Goal: Find specific page/section: Find specific page/section

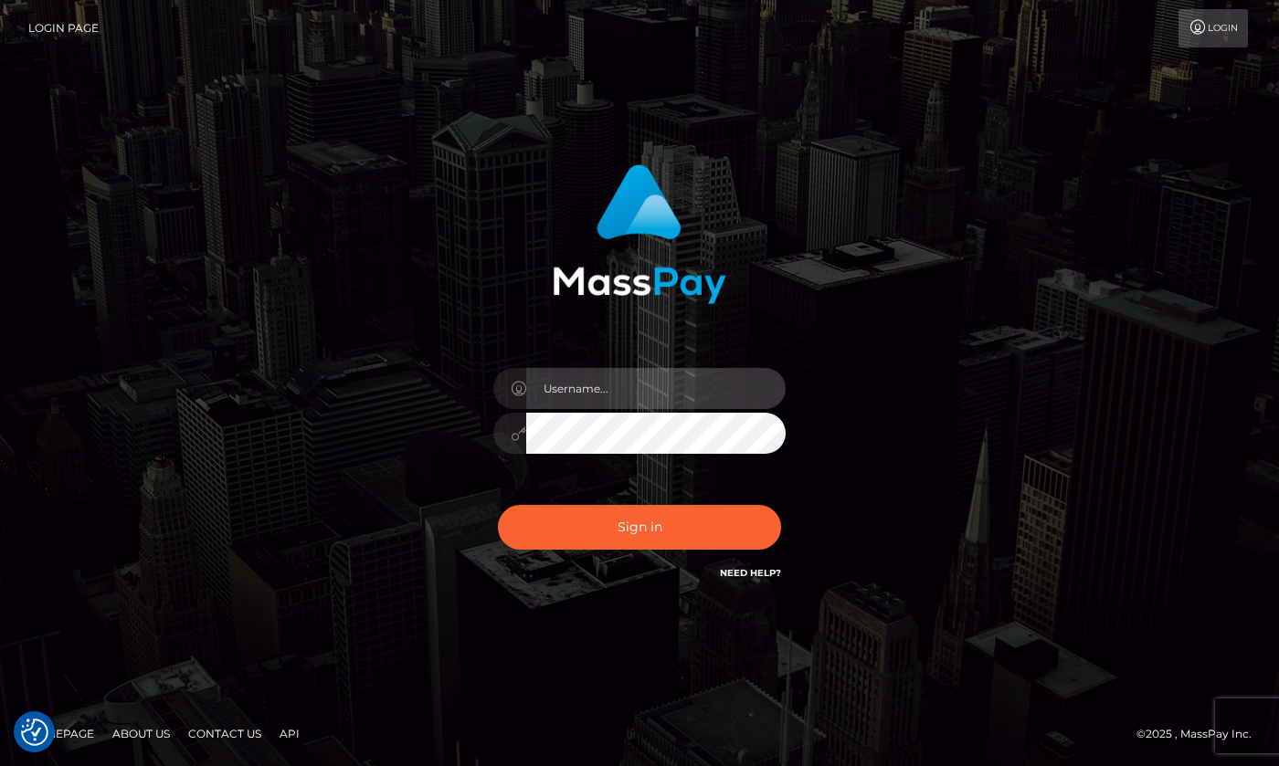
type input "hello.feetfinder"
click at [709, 381] on input "hello.feetfinder" at bounding box center [655, 388] width 259 height 41
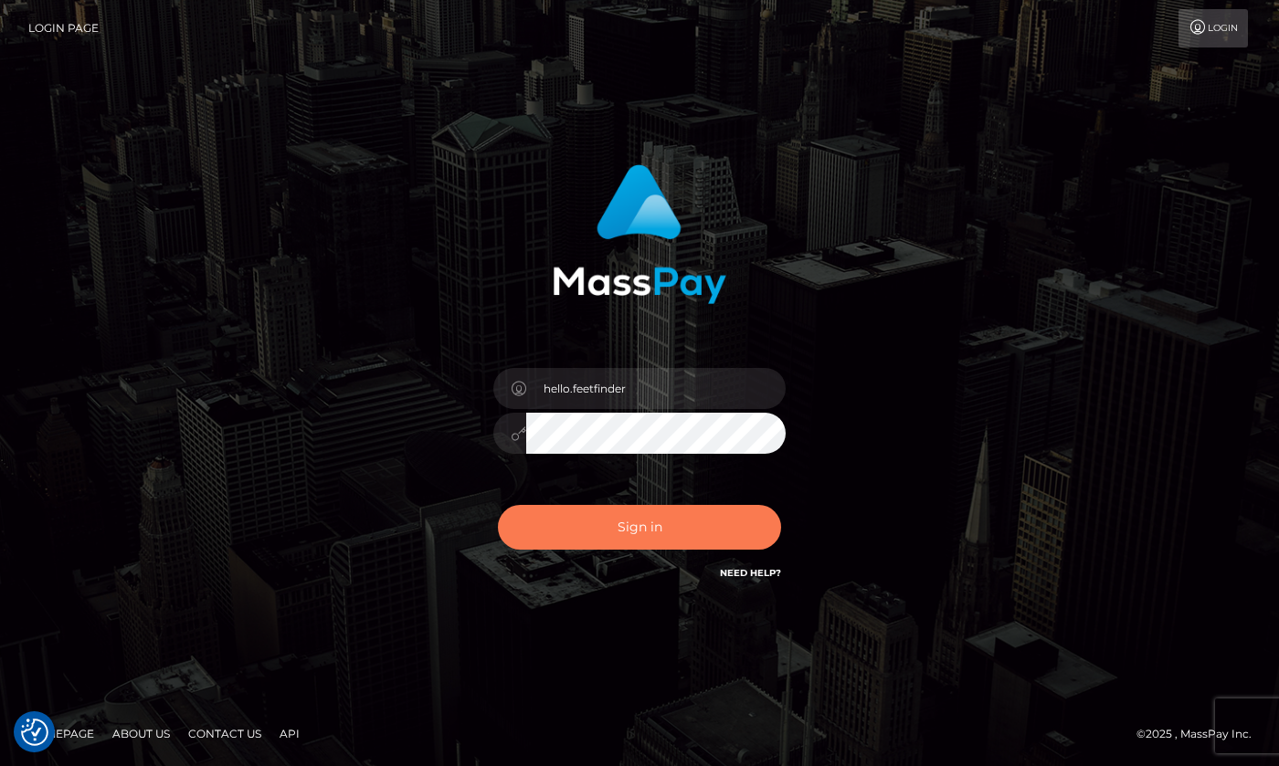
click at [709, 506] on button "Sign in" at bounding box center [639, 527] width 283 height 45
type input "hello.feetfinder"
click at [641, 521] on button "Sign in" at bounding box center [639, 527] width 283 height 45
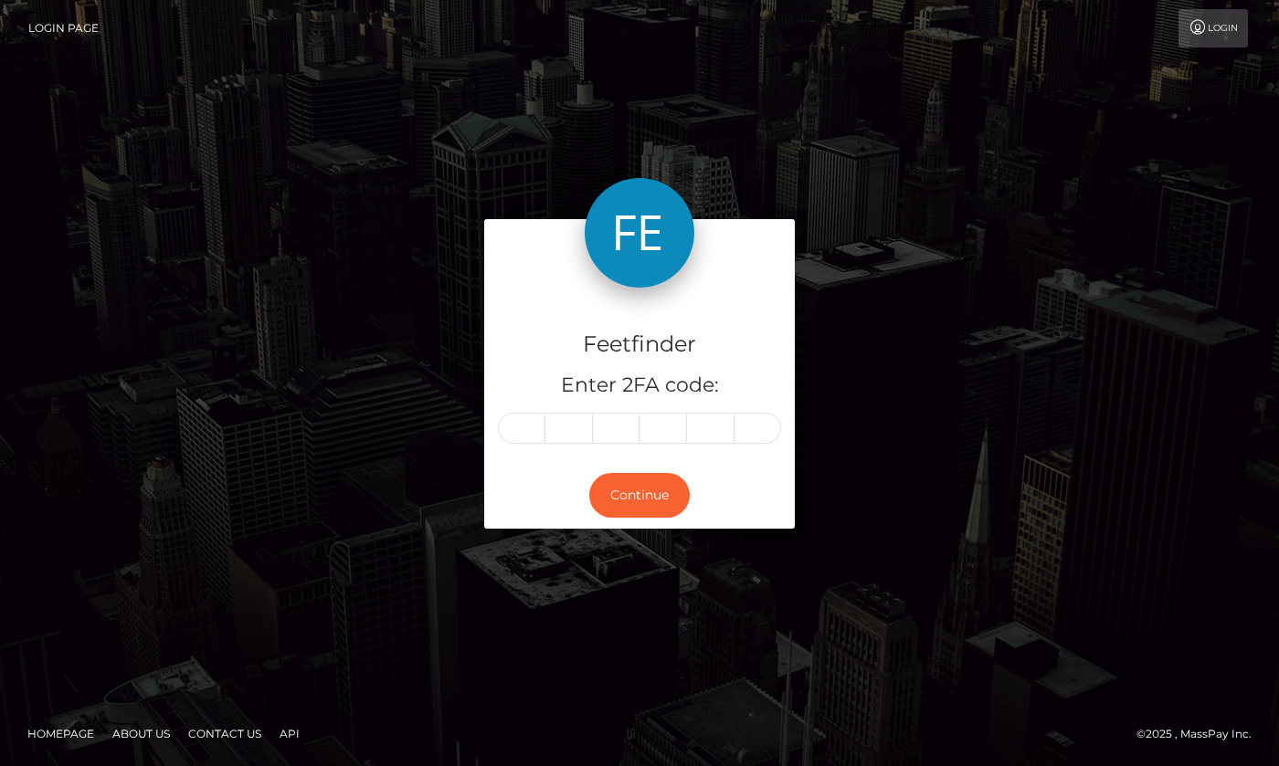
click at [1015, 204] on div "Feetfinder Enter 2FA code: Continue" at bounding box center [639, 383] width 1279 height 602
drag, startPoint x: 516, startPoint y: 431, endPoint x: 632, endPoint y: 419, distance: 116.6
click at [518, 429] on input "text" at bounding box center [521, 428] width 47 height 31
type input "8"
type input "9"
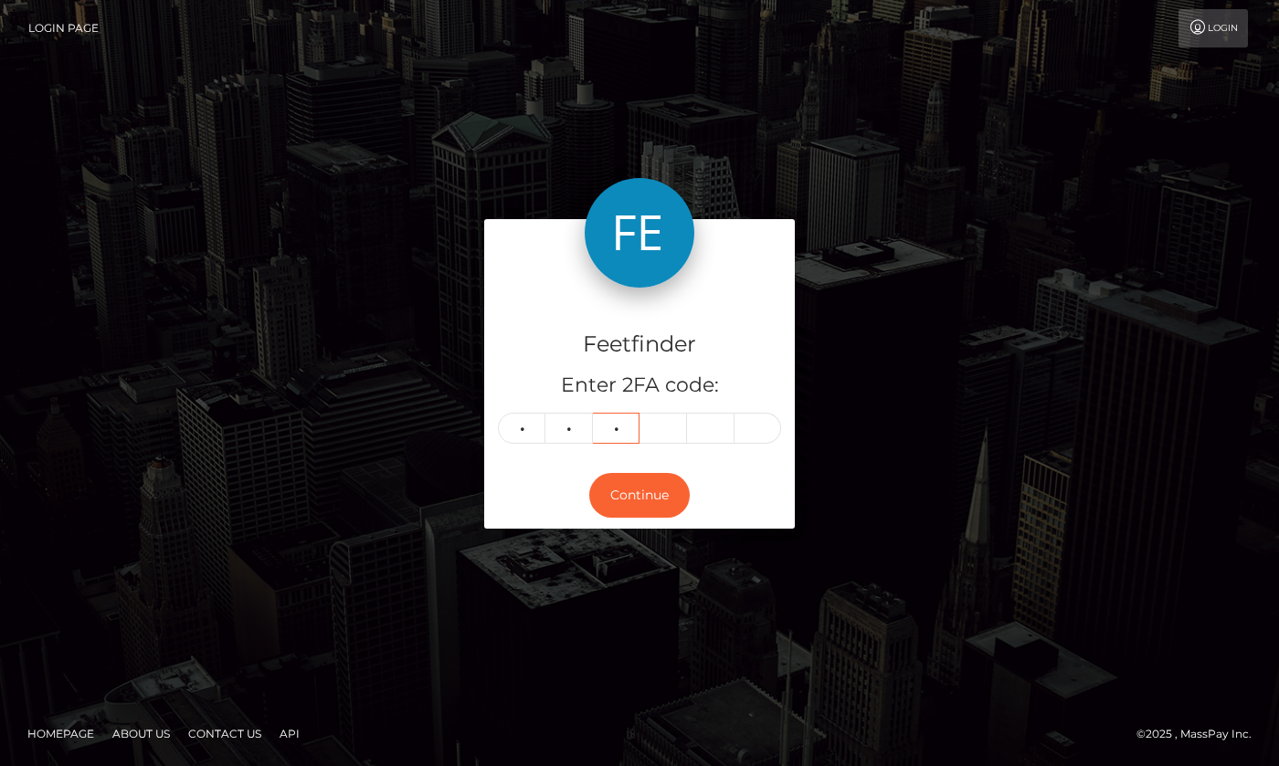
type input "8"
type input "2"
type input "0"
click at [660, 493] on button "Continue" at bounding box center [639, 495] width 100 height 45
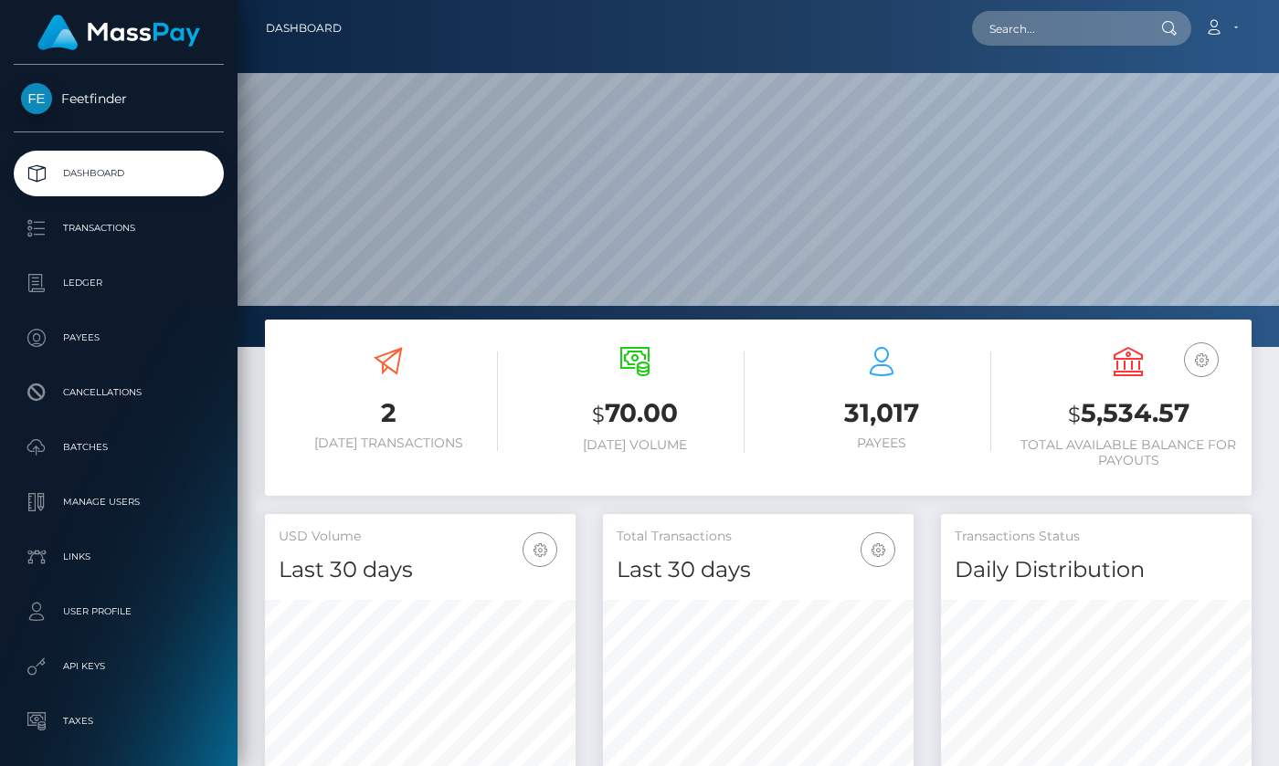
scroll to position [324, 311]
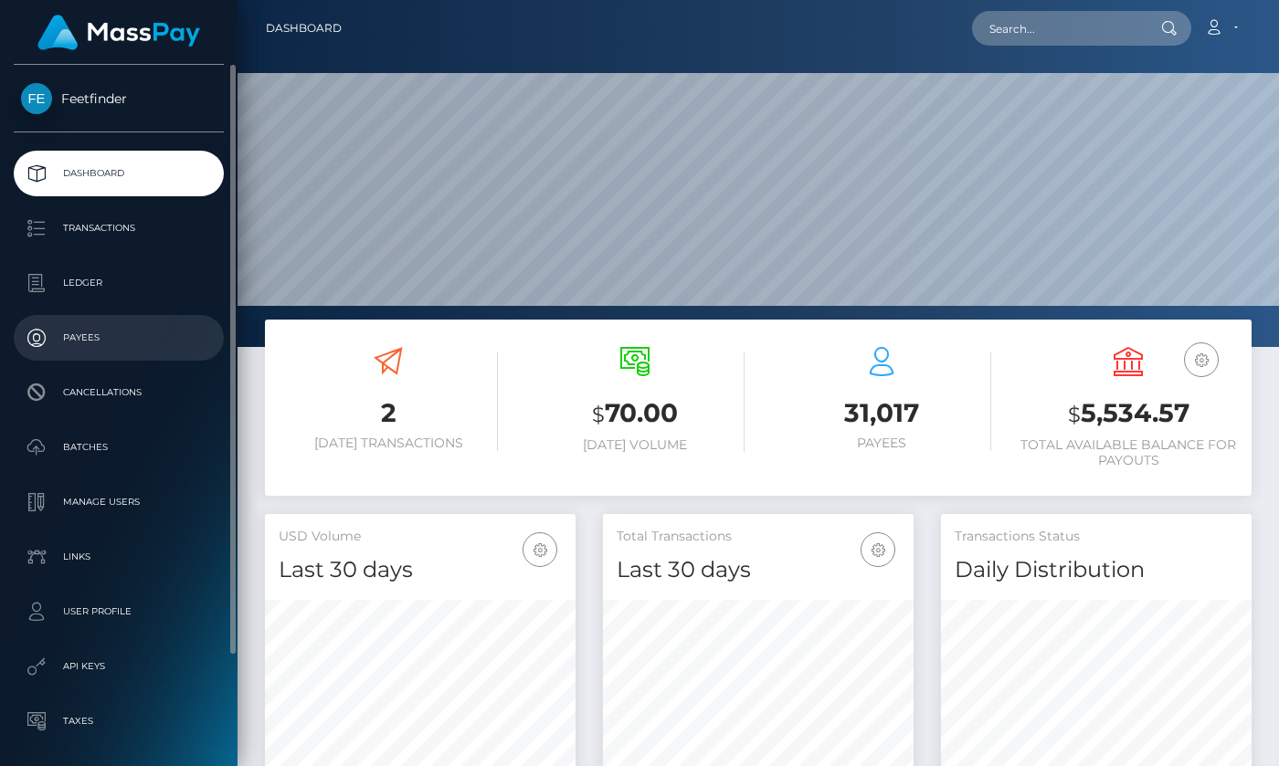
click at [89, 343] on p "Payees" at bounding box center [118, 337] width 195 height 27
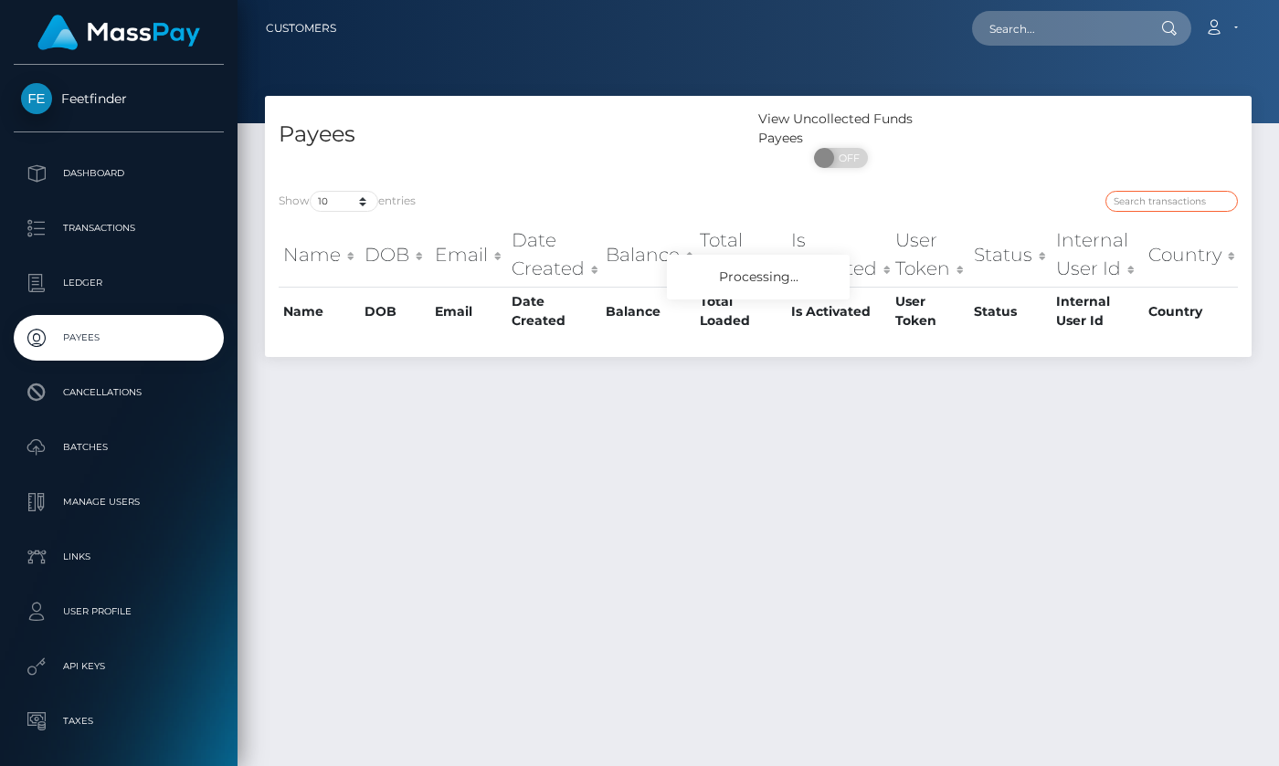
click at [1167, 203] on input "search" at bounding box center [1171, 201] width 132 height 21
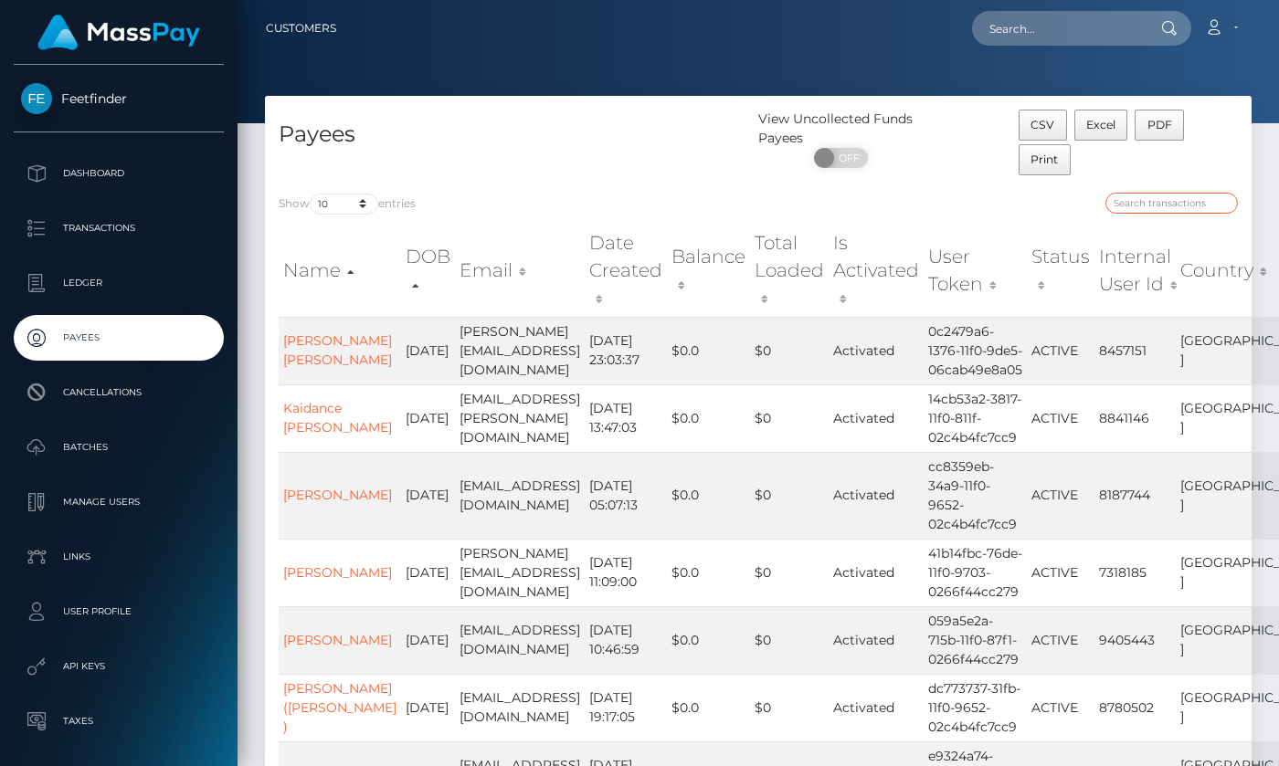
click at [1194, 206] on input "search" at bounding box center [1171, 203] width 132 height 21
paste input "aea27fa5-96f4-11f0-bd85-0694aced620b"
click at [1194, 206] on input "search" at bounding box center [1171, 203] width 132 height 21
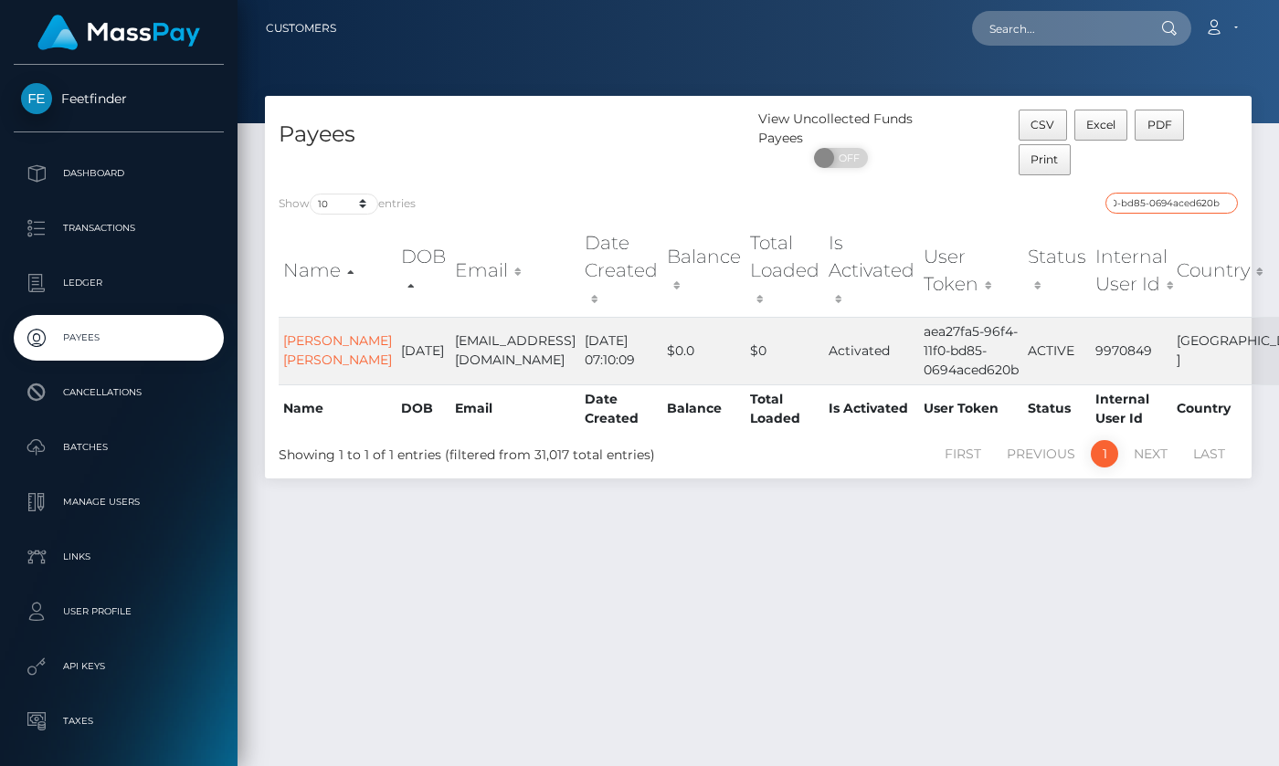
type input "aea27fa5-96f4-11f0-bd85-0694aced620b"
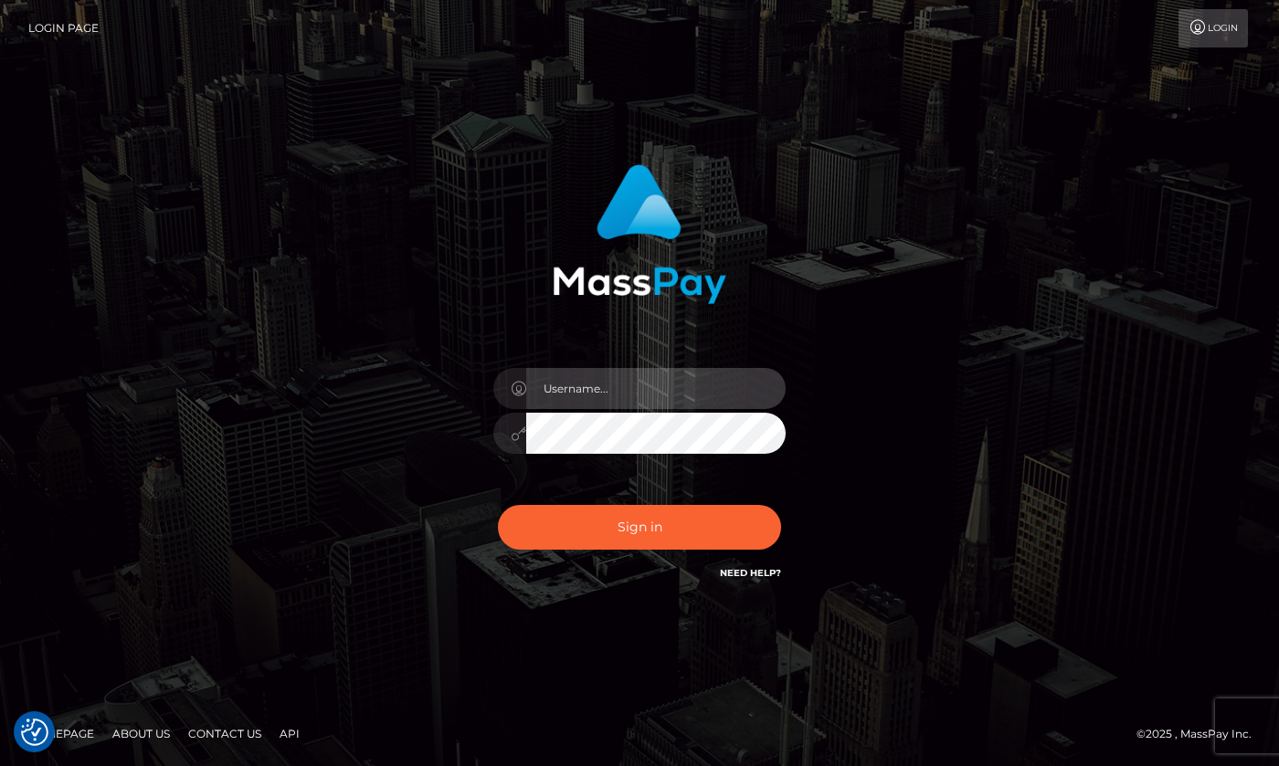
type input "hello.feetfinder"
click at [678, 382] on input "hello.feetfinder" at bounding box center [655, 388] width 259 height 41
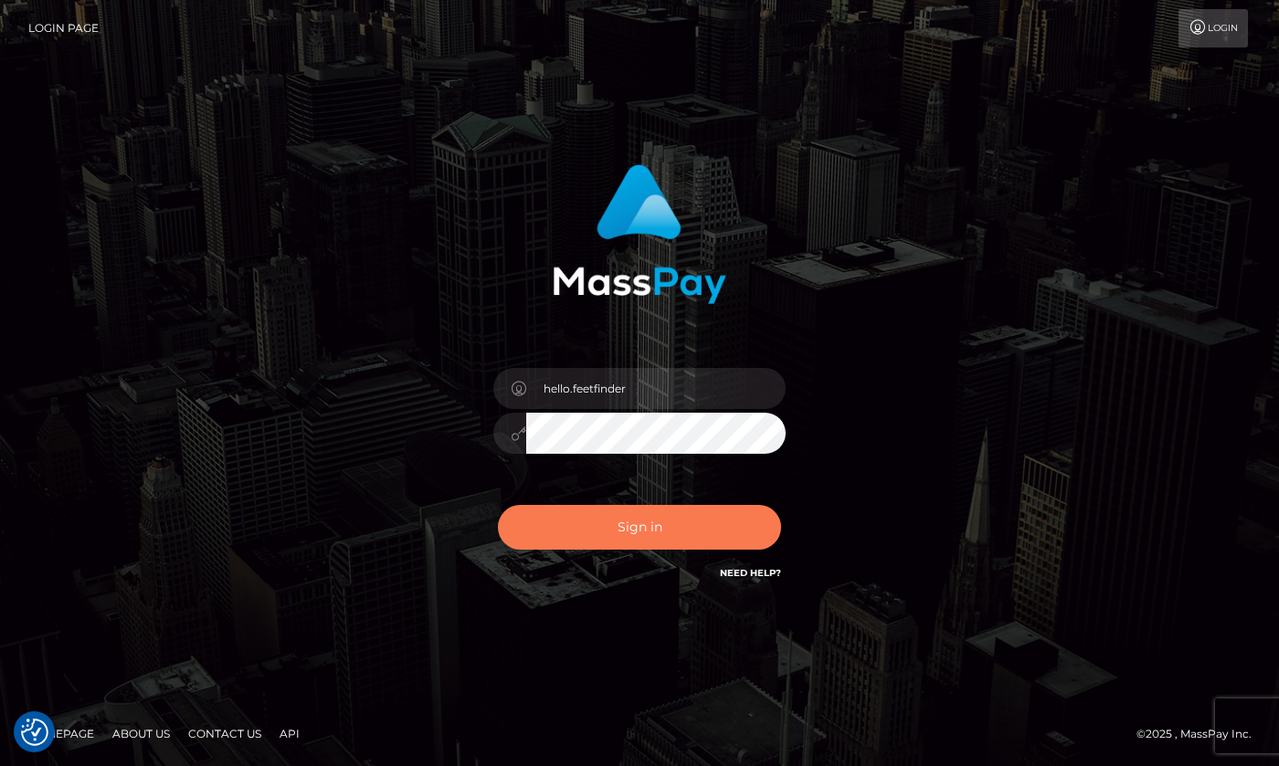
click at [712, 519] on button "Sign in" at bounding box center [639, 527] width 283 height 45
type input "hello.feetfinder"
click at [642, 522] on button "Sign in" at bounding box center [639, 527] width 283 height 45
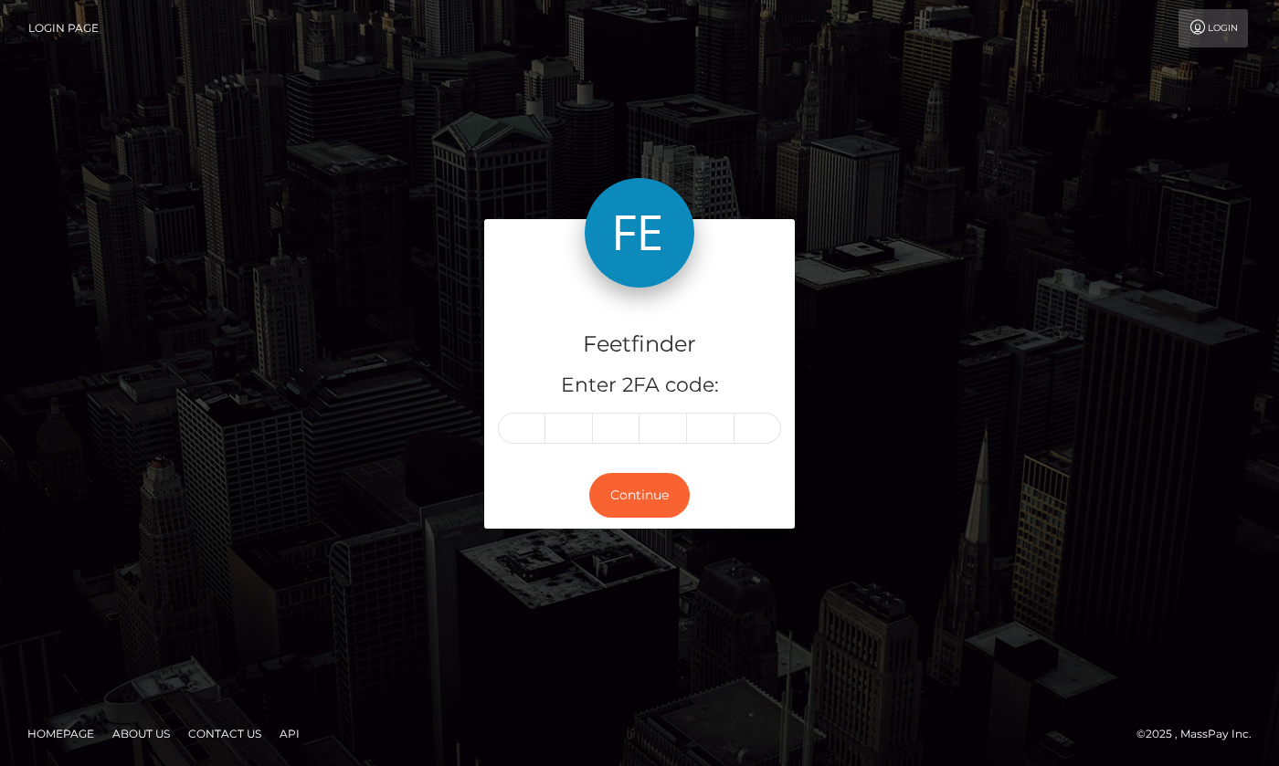
drag, startPoint x: 234, startPoint y: 333, endPoint x: 242, endPoint y: 322, distance: 14.4
click at [236, 330] on div "Feetfinder Enter 2FA code: Continue" at bounding box center [639, 383] width 1041 height 328
click at [525, 440] on input "text" at bounding box center [521, 428] width 47 height 31
type input "5"
type input "2"
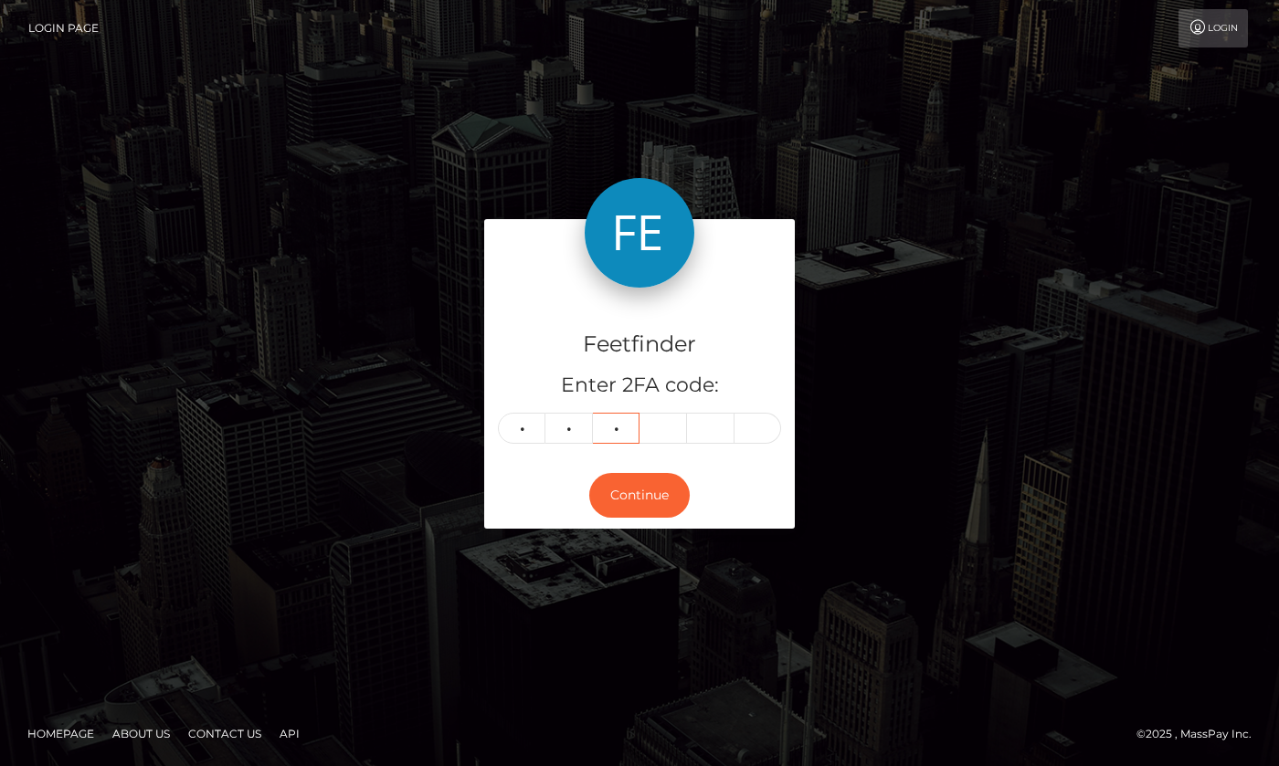
type input "9"
type input "4"
type input "1"
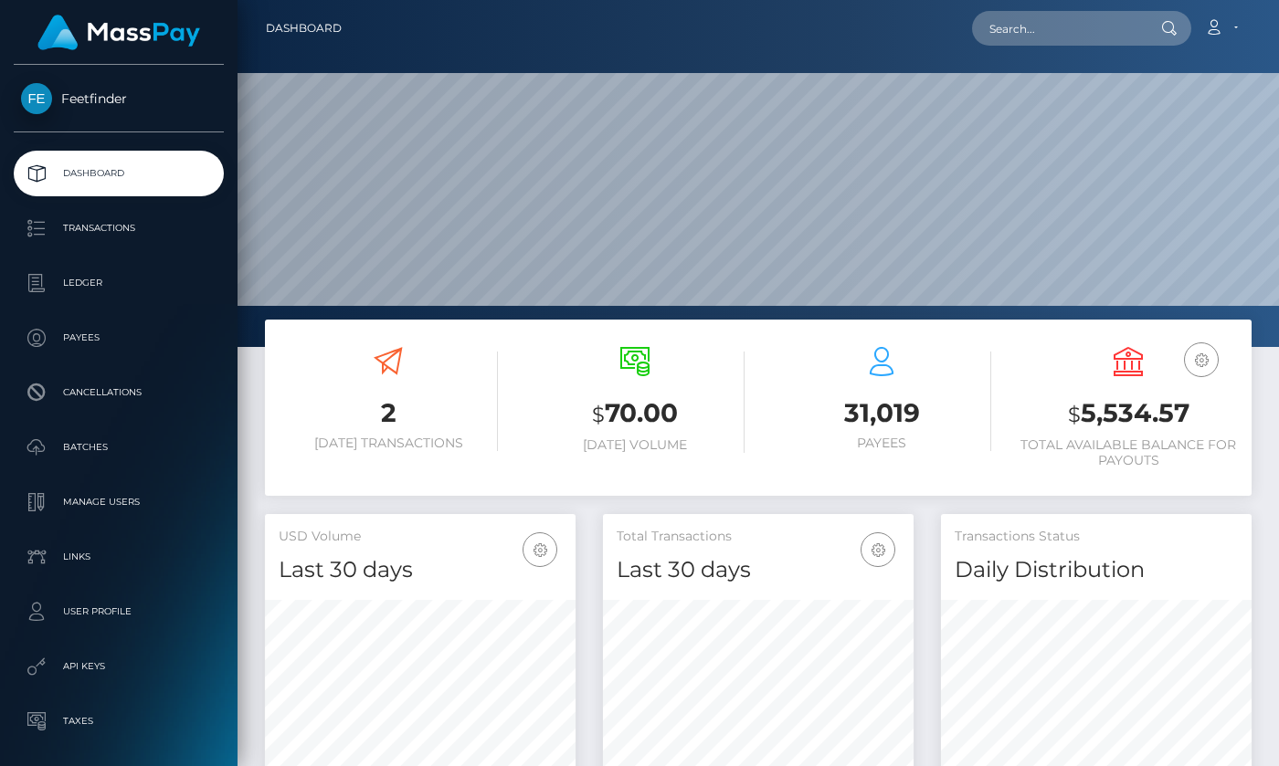
scroll to position [324, 311]
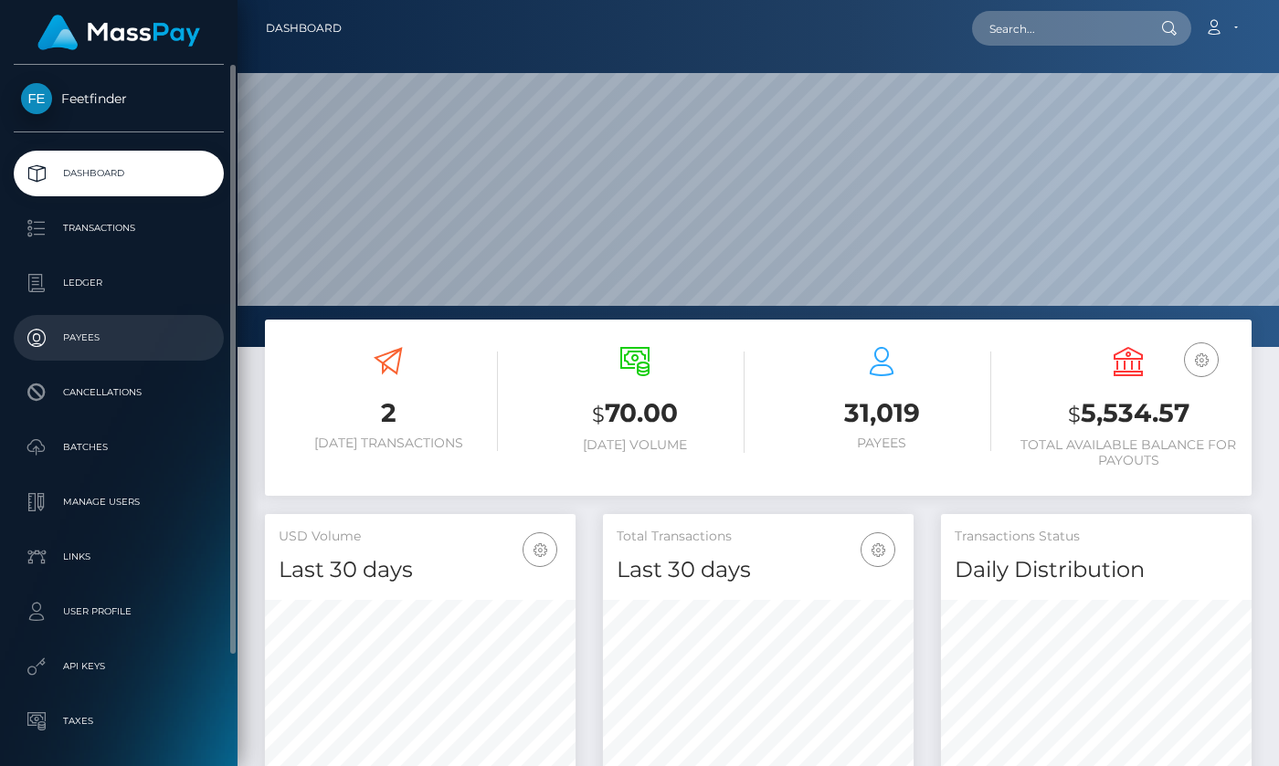
drag, startPoint x: 85, startPoint y: 337, endPoint x: 95, endPoint y: 330, distance: 12.4
click at [86, 335] on p "Payees" at bounding box center [118, 337] width 195 height 27
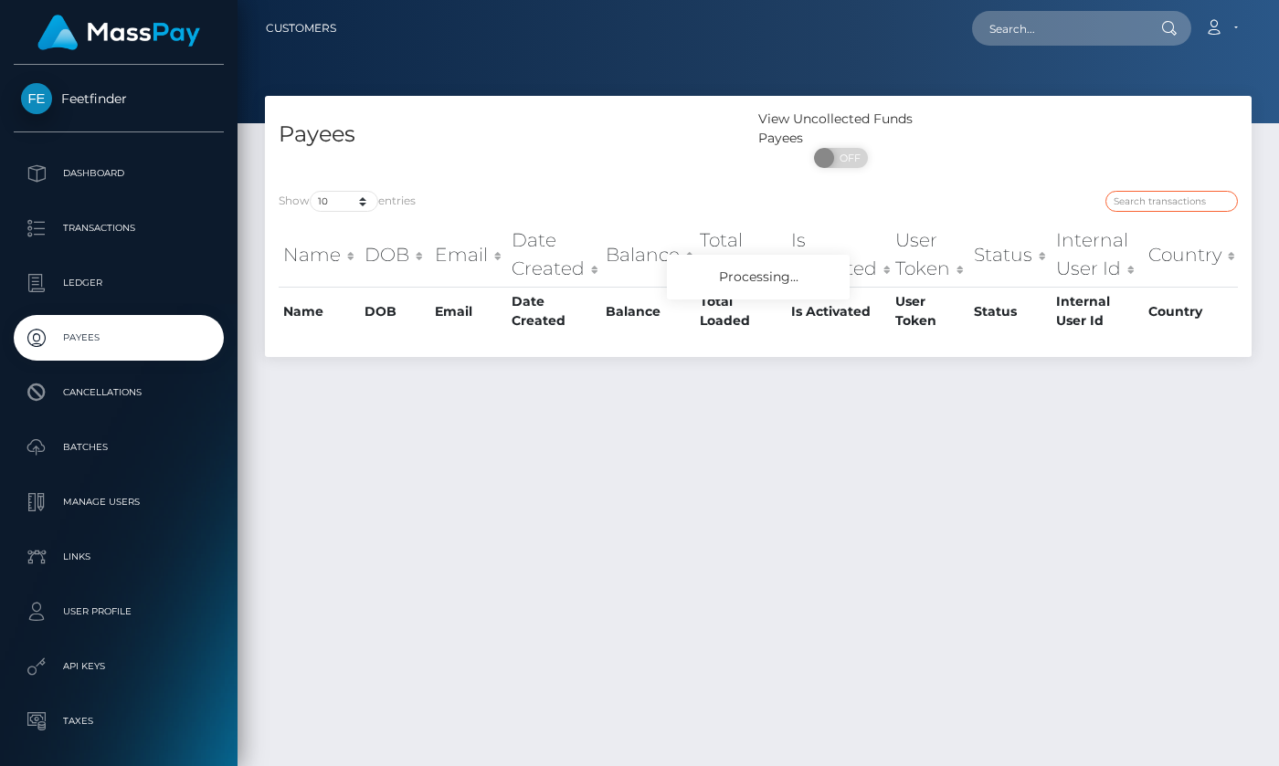
click at [1155, 200] on input "search" at bounding box center [1171, 201] width 132 height 21
paste input "4348333a-96b2-11f0-bd85-0694aced620b"
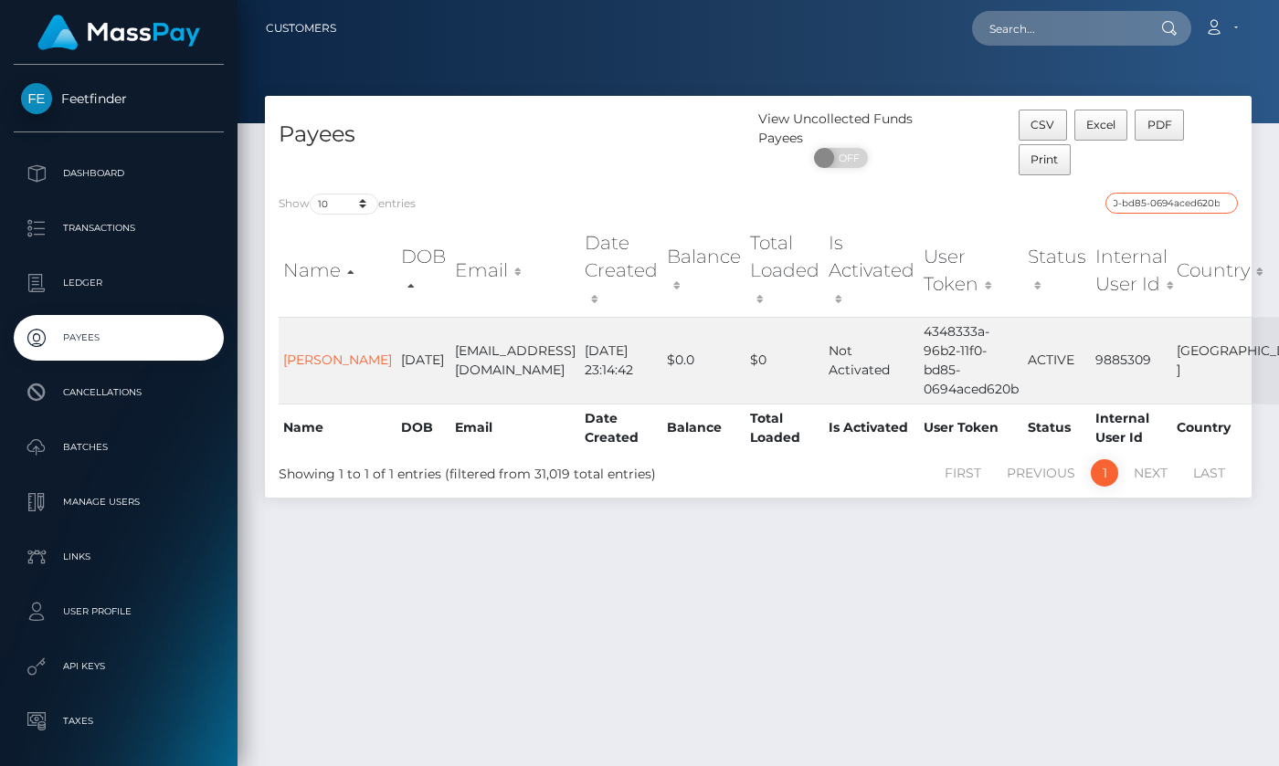
type input "4348333a-96b2-11f0-bd85-0694aced620b"
